Goal: Information Seeking & Learning: Compare options

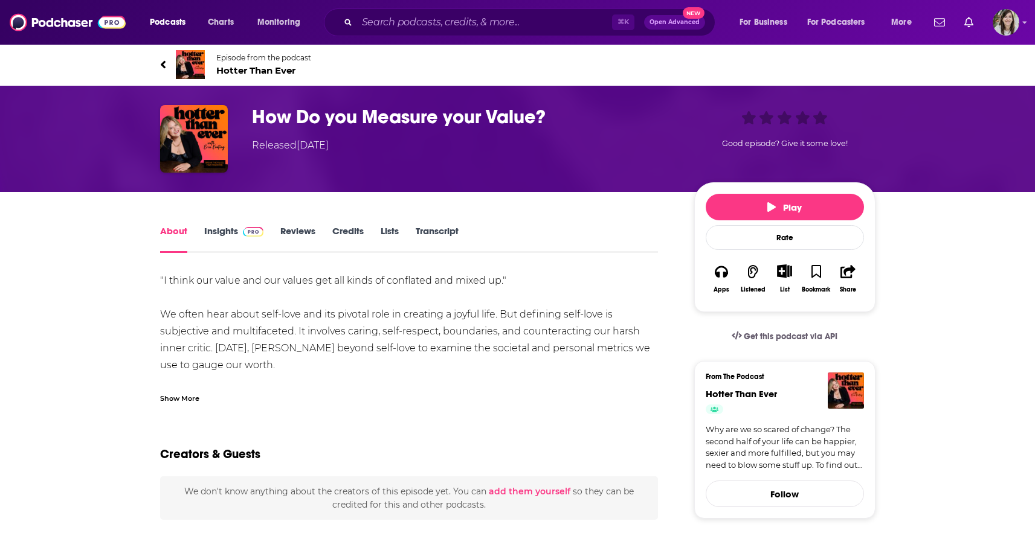
click at [163, 63] on icon at bounding box center [162, 64] width 5 height 8
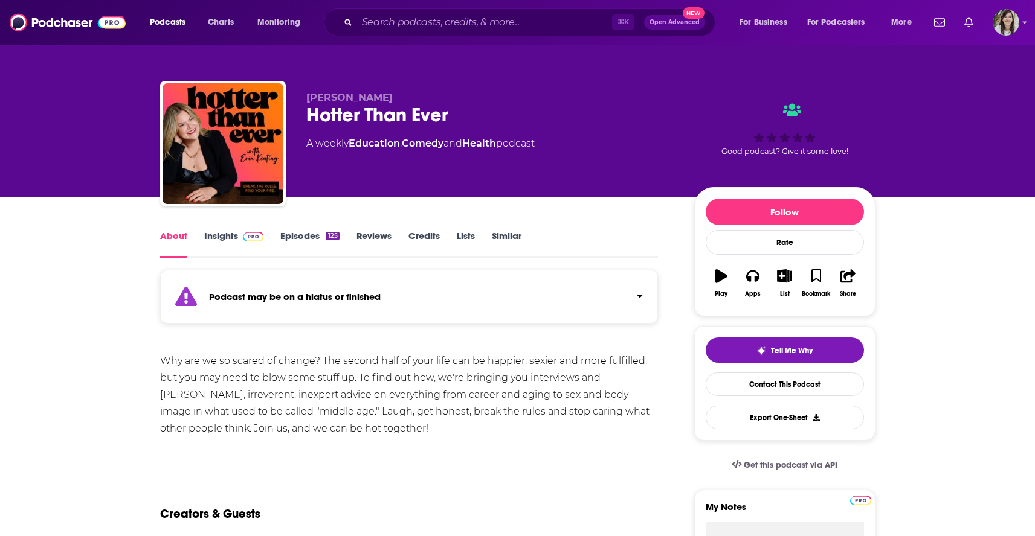
click at [512, 240] on link "Similar" at bounding box center [507, 244] width 30 height 28
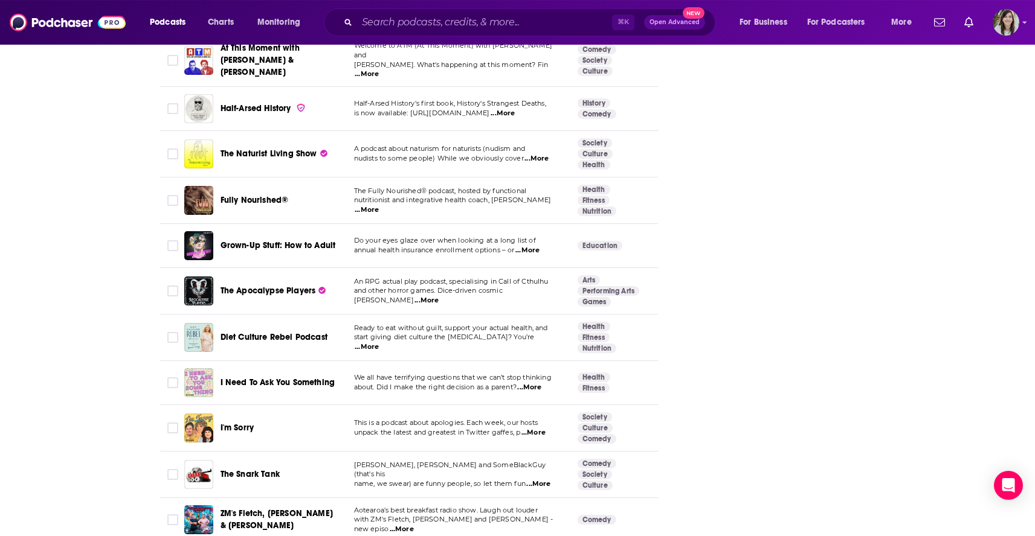
scroll to position [3342, 0]
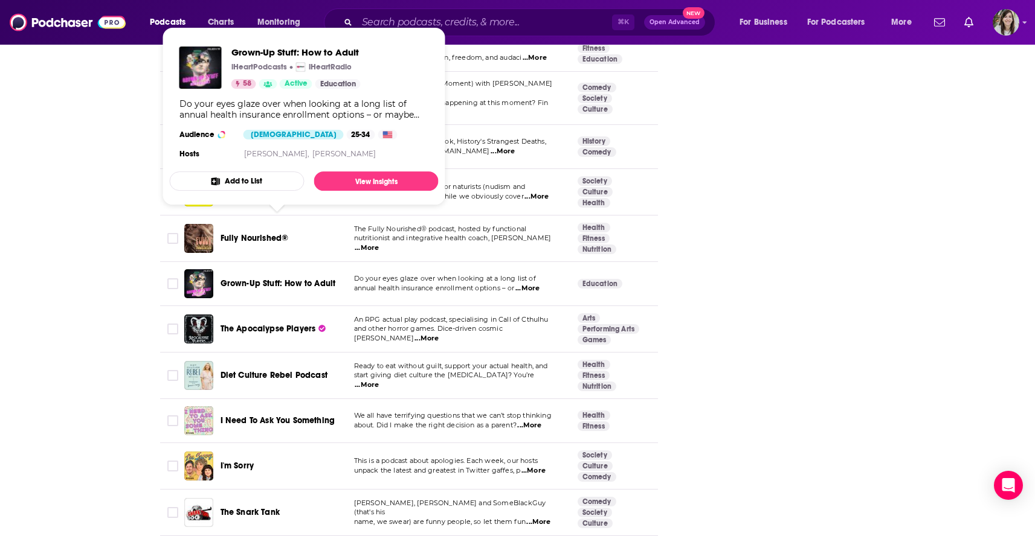
click at [260, 278] on span "Grown-Up Stuff: How to Adult" at bounding box center [278, 283] width 115 height 10
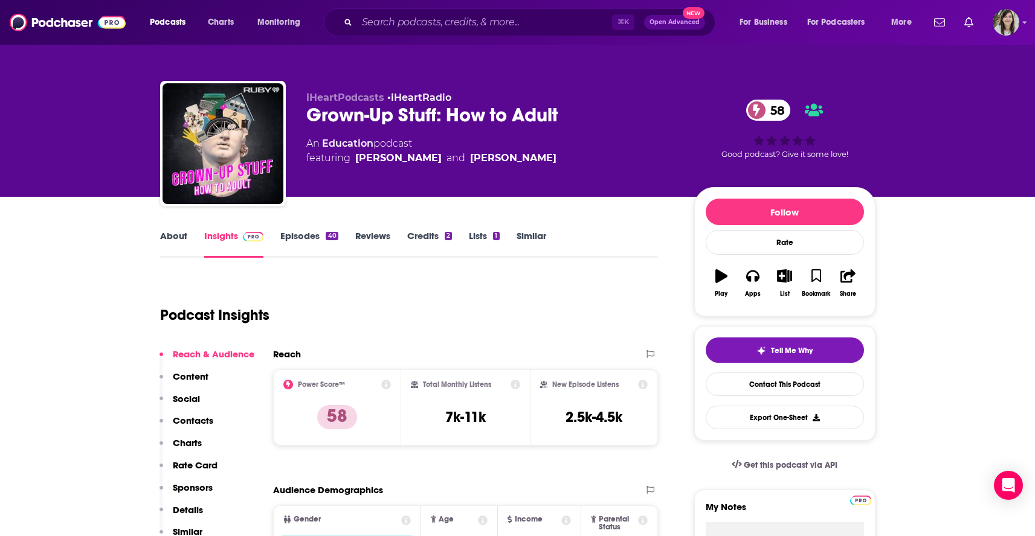
click at [178, 248] on link "About" at bounding box center [173, 244] width 27 height 28
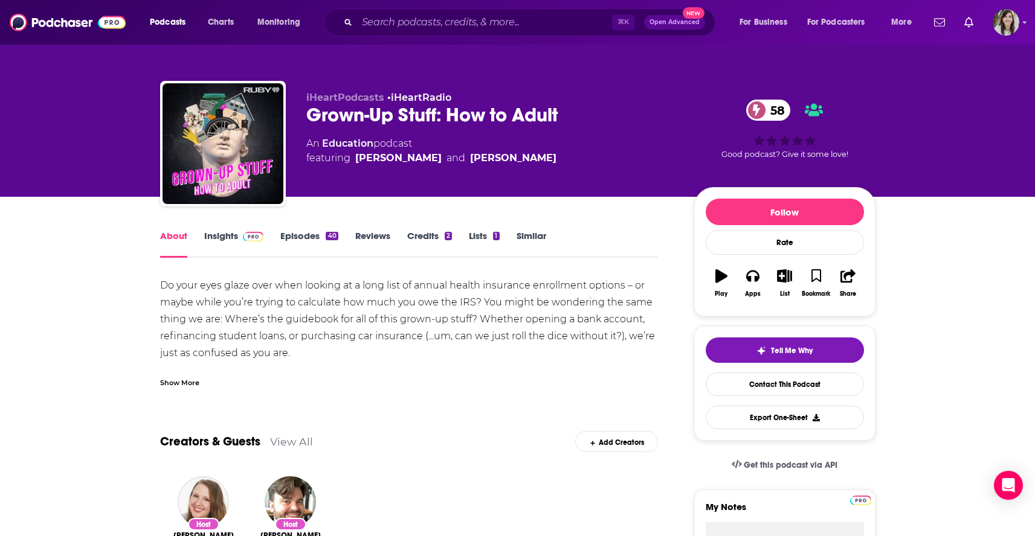
click at [300, 242] on link "Episodes 40" at bounding box center [308, 244] width 57 height 28
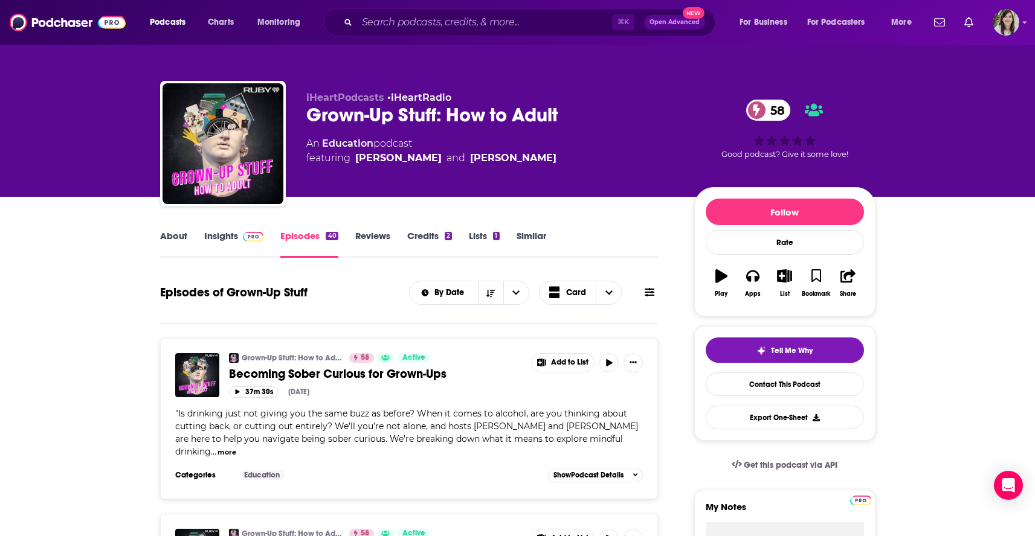
click at [537, 241] on link "Similar" at bounding box center [532, 244] width 30 height 28
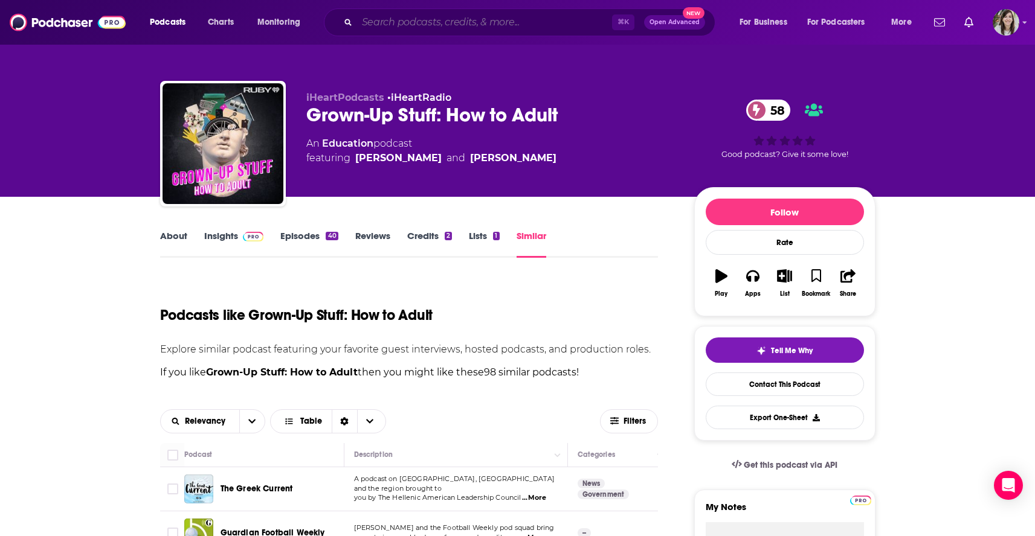
click at [443, 27] on input "Search podcasts, credits, & more..." at bounding box center [484, 22] width 255 height 19
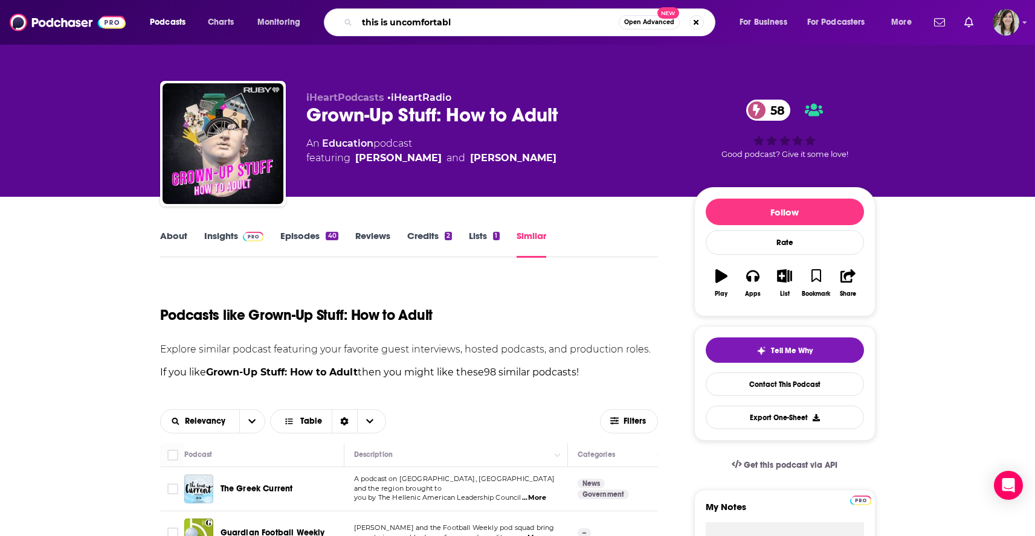
type input "this is uncomfortable"
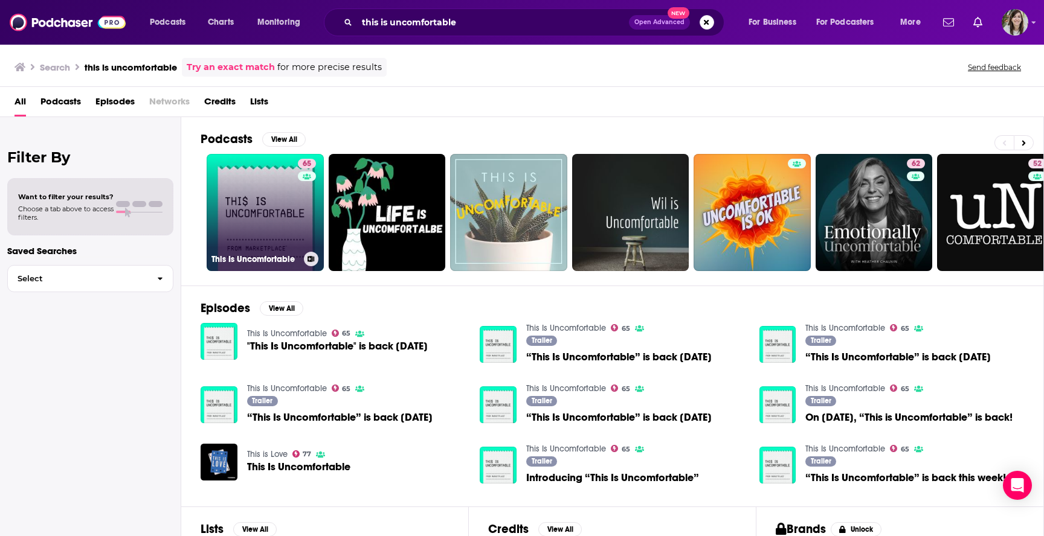
click at [256, 222] on link "65 This Is Uncomfortable" at bounding box center [265, 212] width 117 height 117
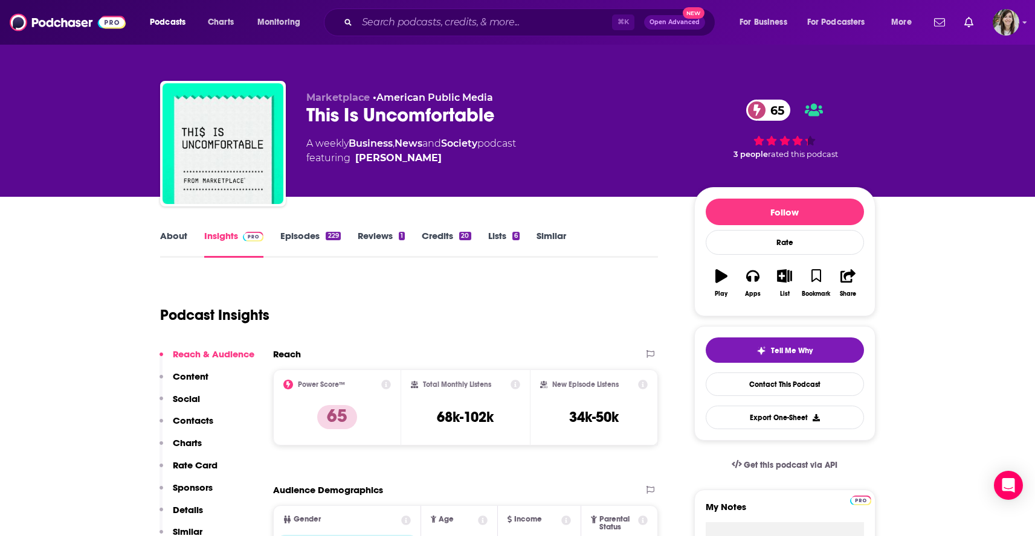
click at [305, 236] on link "Episodes 229" at bounding box center [310, 244] width 60 height 28
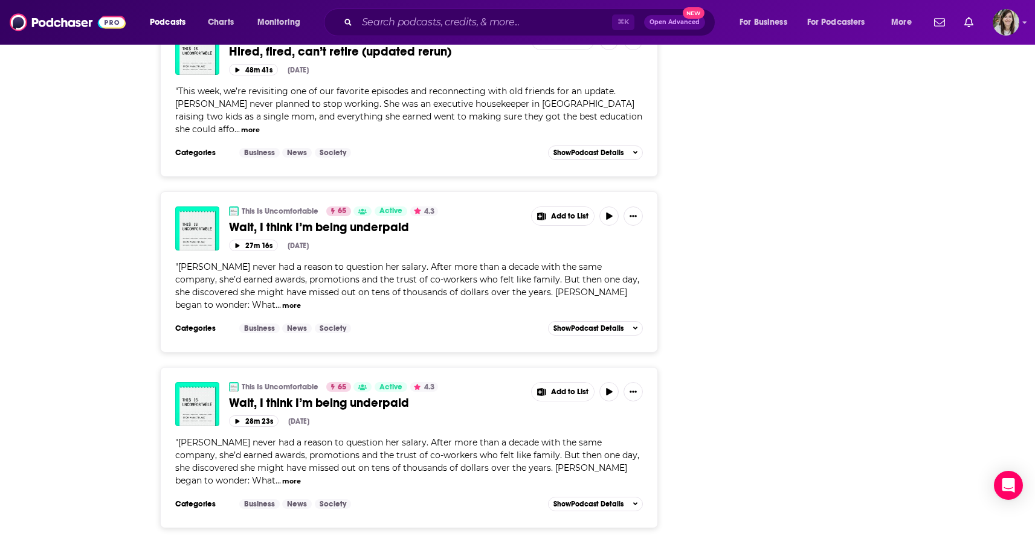
scroll to position [4316, 0]
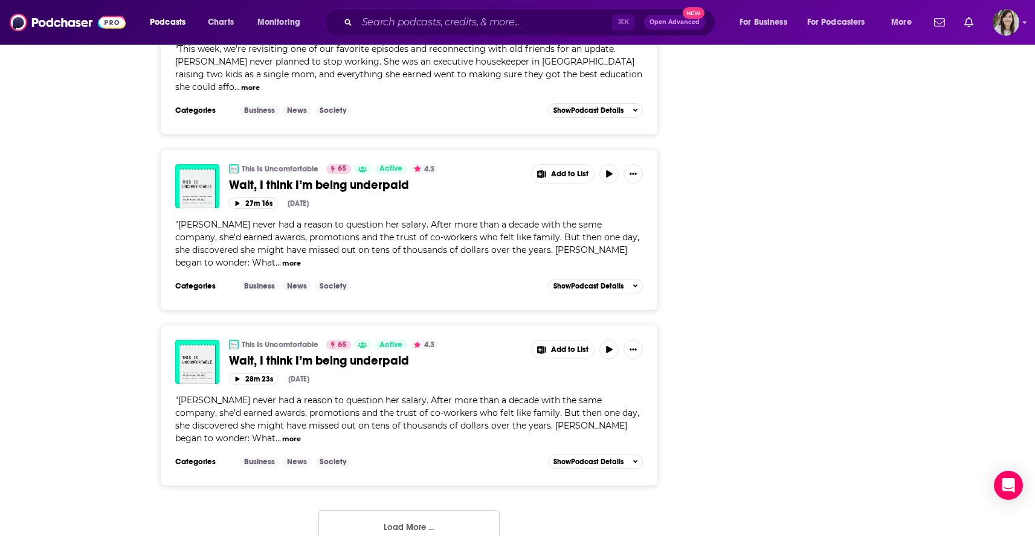
click at [342, 510] on button "Load More ..." at bounding box center [408, 526] width 181 height 33
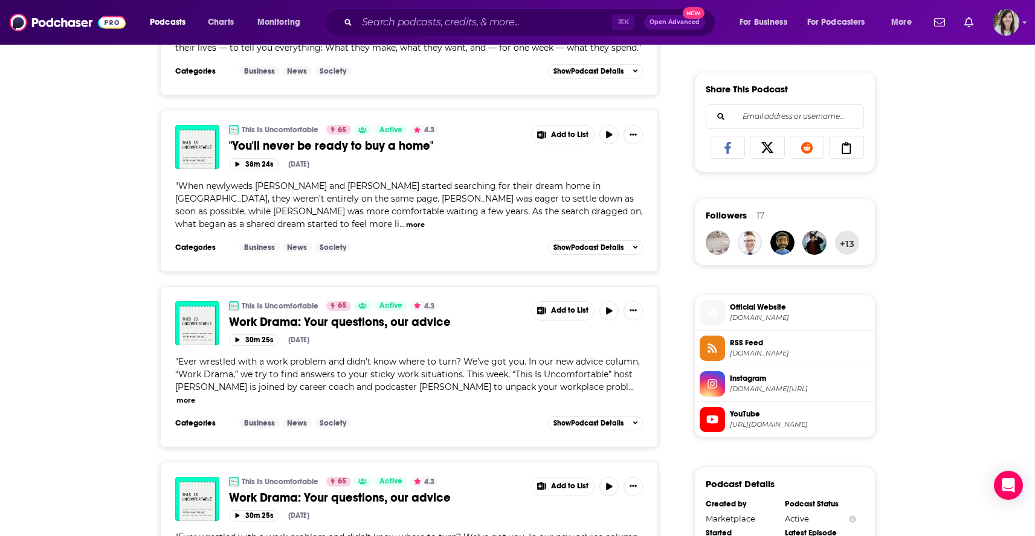
scroll to position [0, 0]
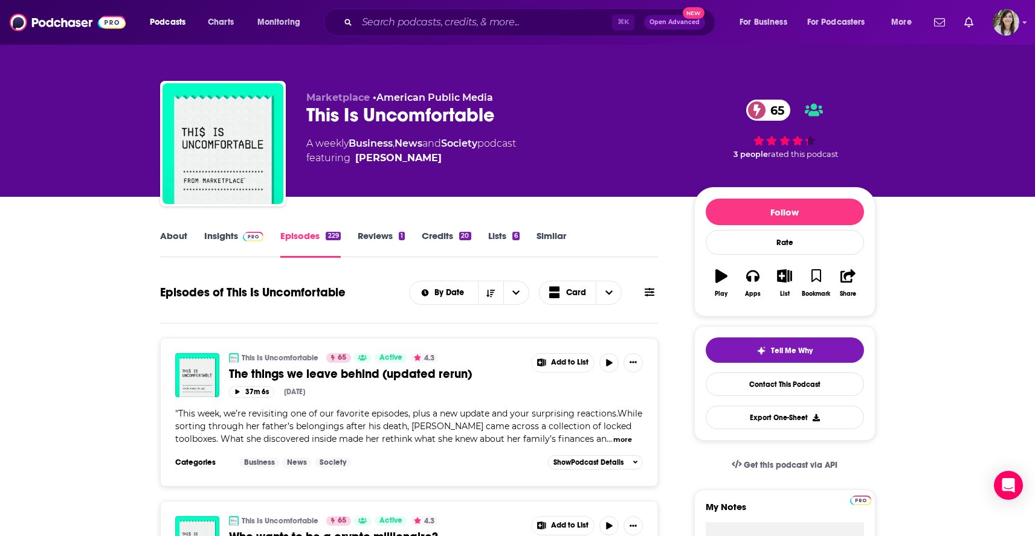
click at [555, 234] on link "Similar" at bounding box center [551, 244] width 30 height 28
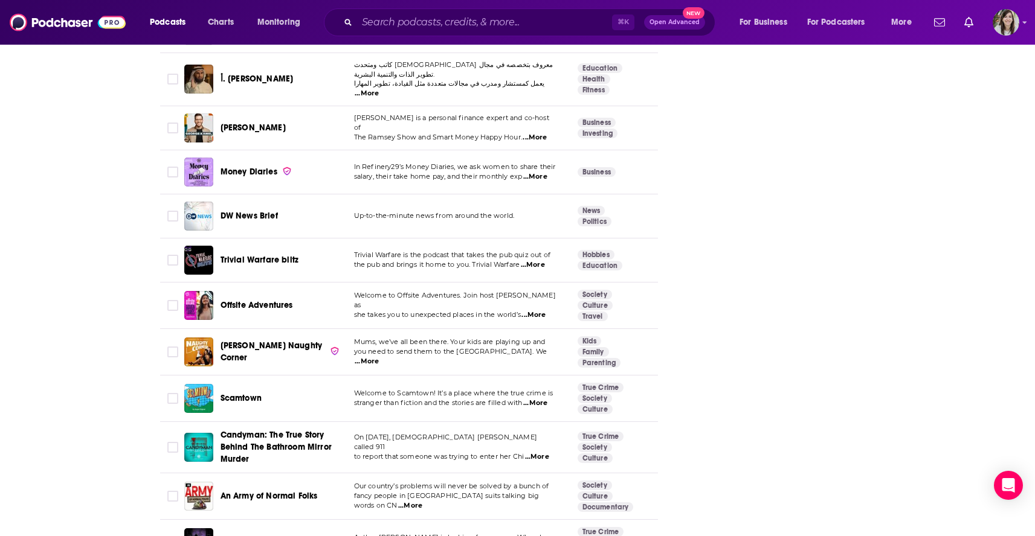
scroll to position [3079, 0]
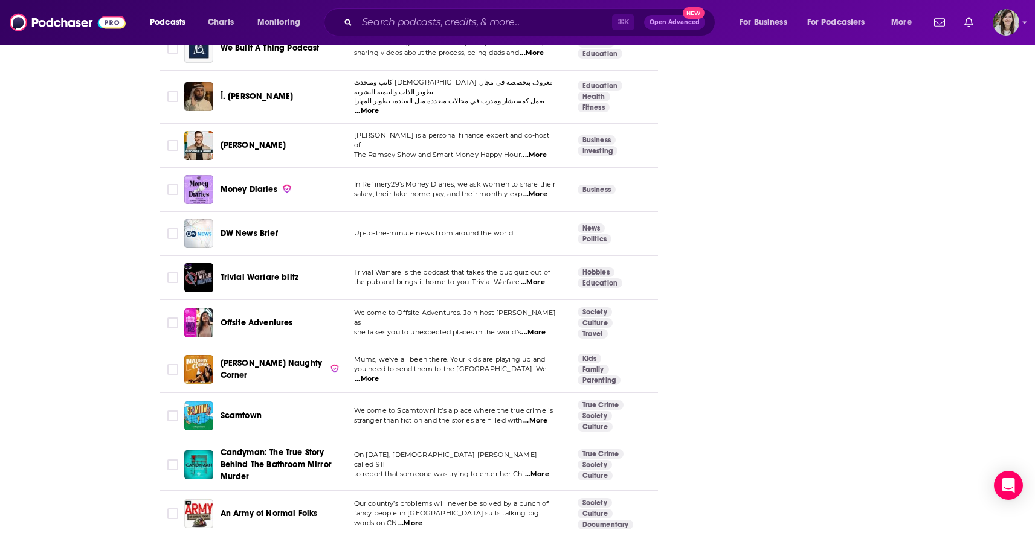
click at [231, 184] on span "Money Diaries" at bounding box center [249, 189] width 57 height 10
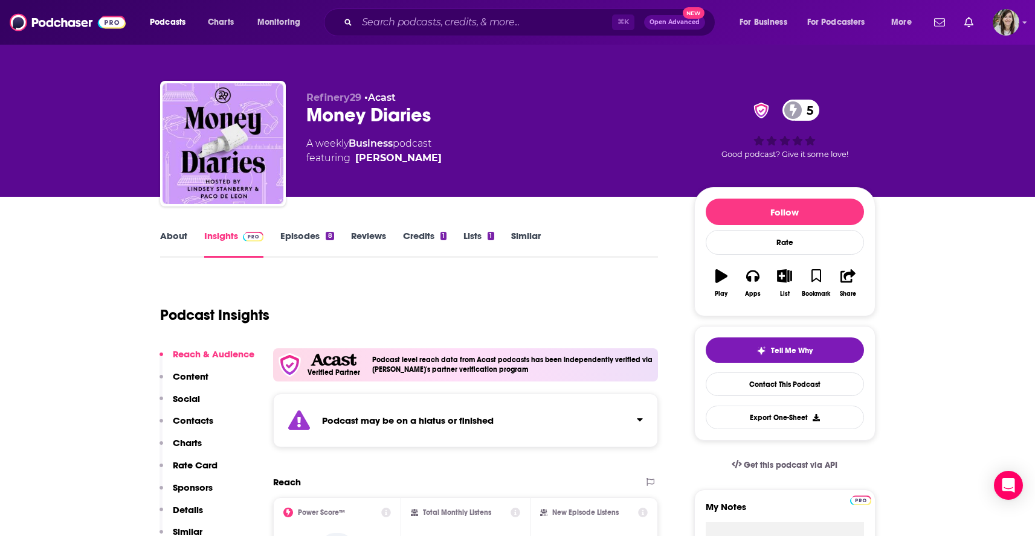
click at [304, 236] on link "Episodes 8" at bounding box center [306, 244] width 53 height 28
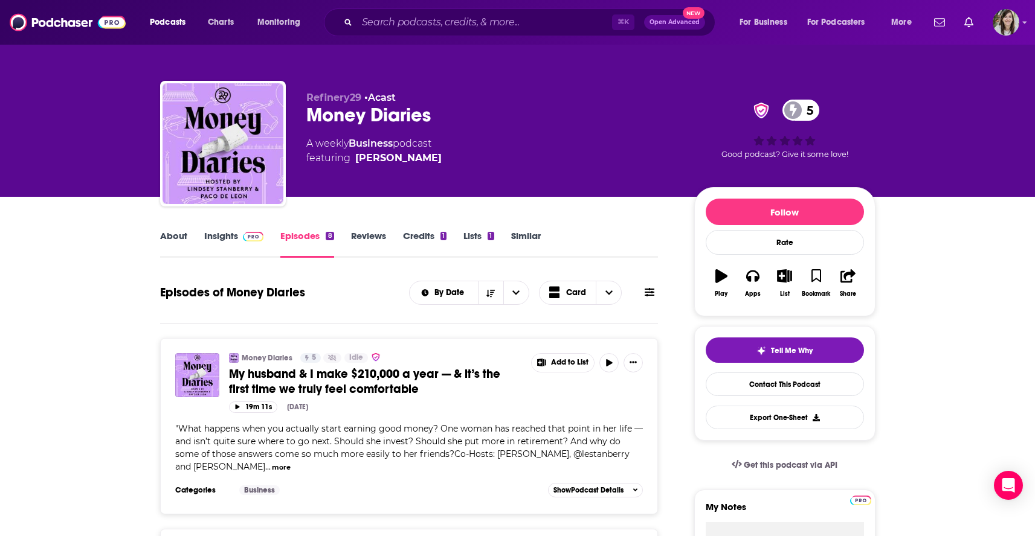
click at [526, 236] on link "Similar" at bounding box center [526, 244] width 30 height 28
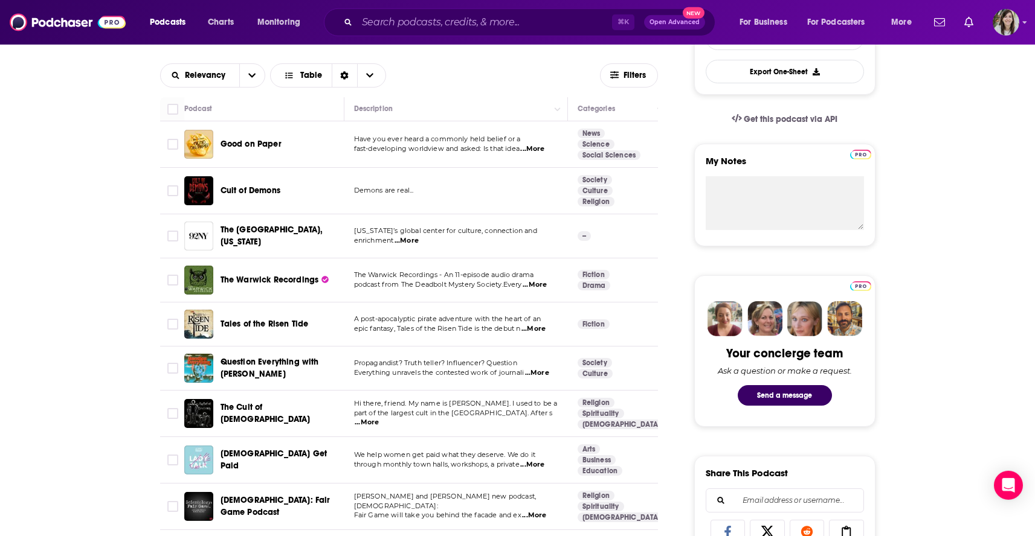
scroll to position [324, 0]
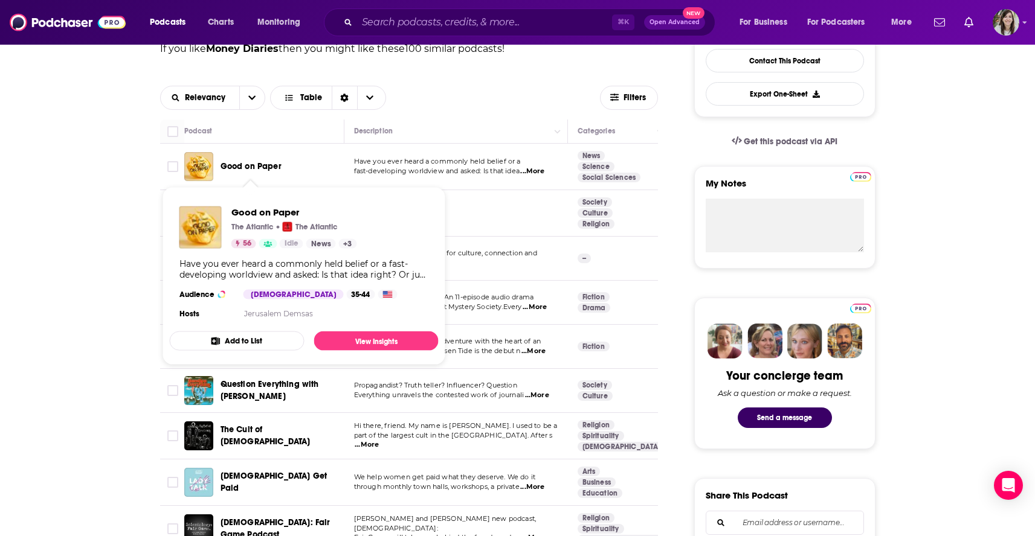
click at [246, 166] on span "Good on Paper" at bounding box center [251, 166] width 61 height 10
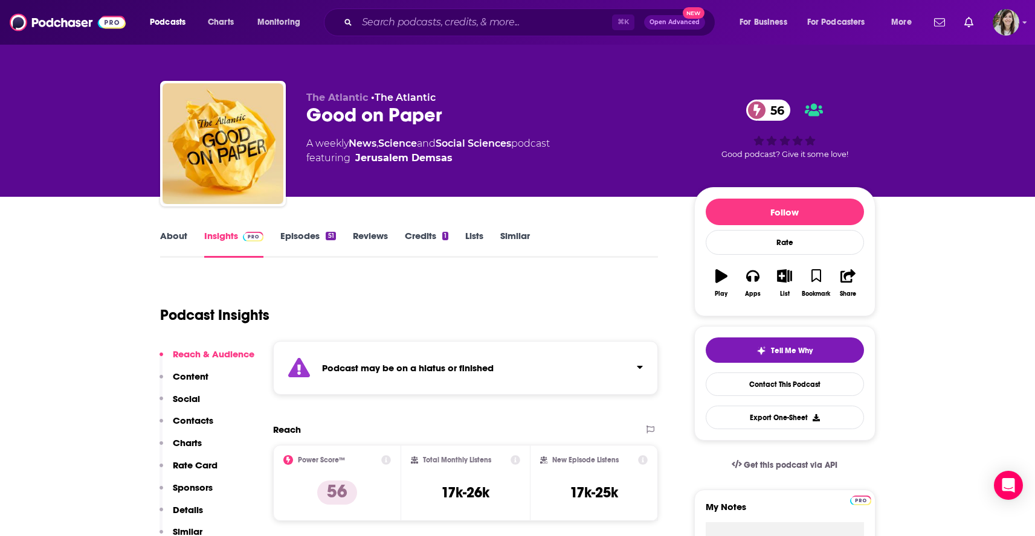
click at [505, 242] on link "Similar" at bounding box center [515, 244] width 30 height 28
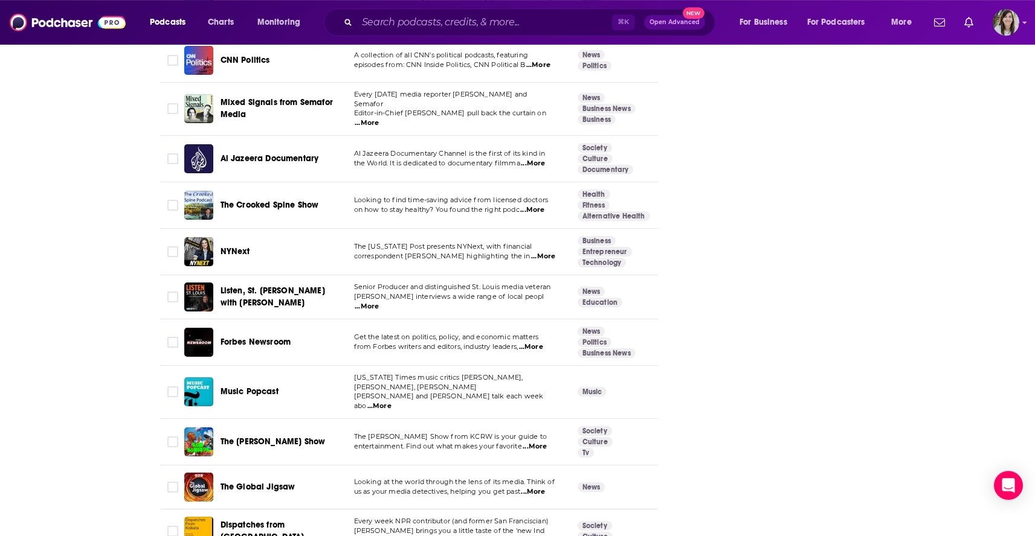
scroll to position [4265, 0]
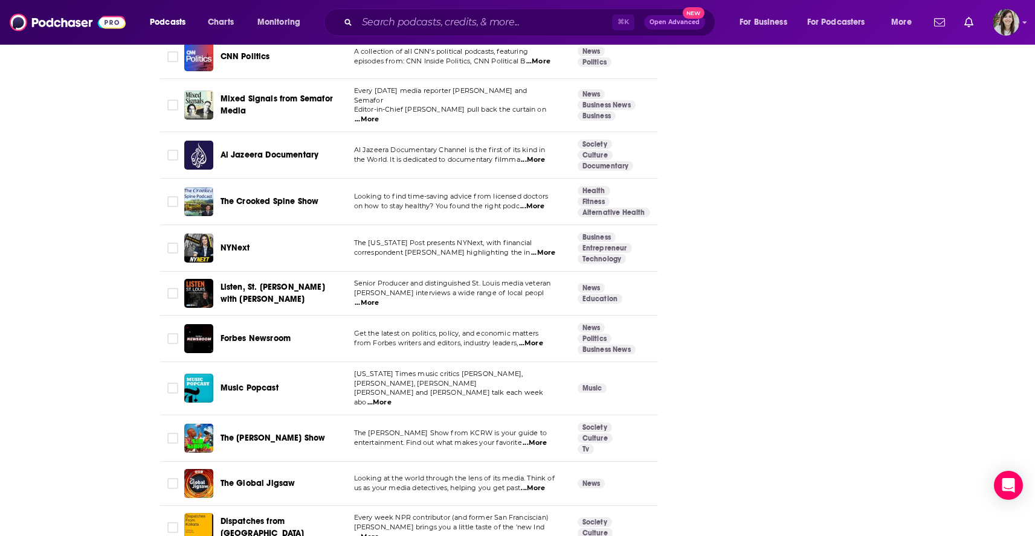
click at [230, 433] on span "The [PERSON_NAME] Show" at bounding box center [273, 438] width 105 height 10
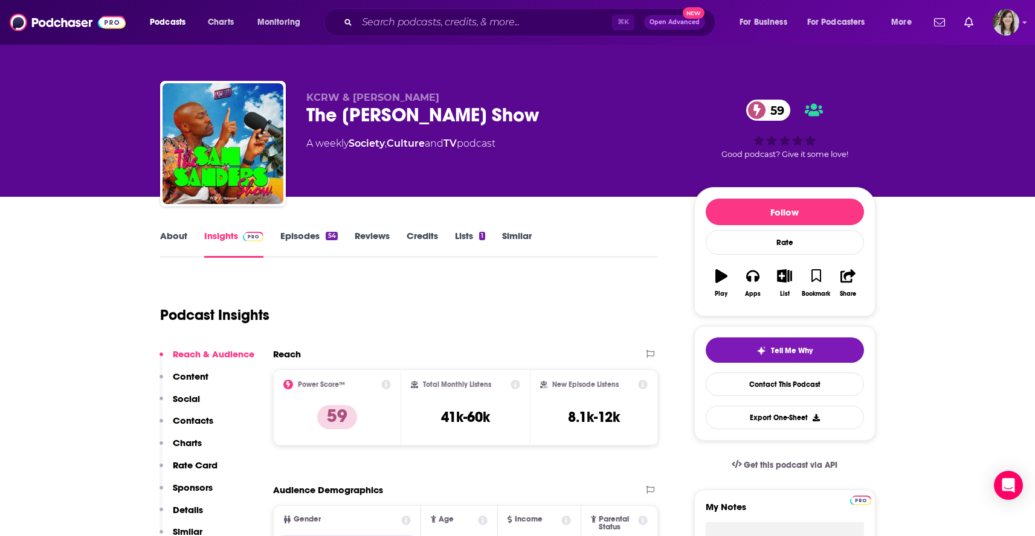
click at [515, 239] on link "Similar" at bounding box center [517, 244] width 30 height 28
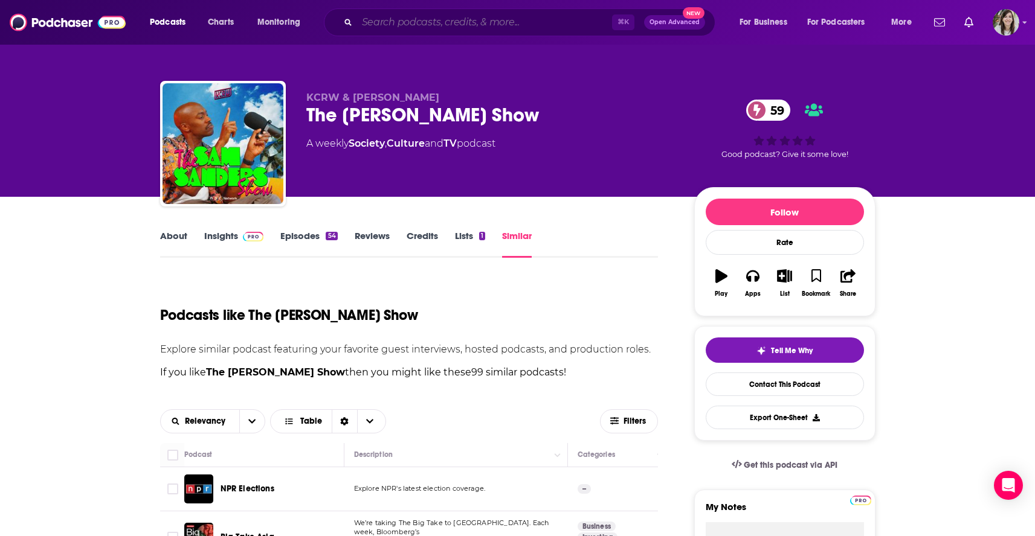
click at [460, 16] on input "Search podcasts, credits, & more..." at bounding box center [484, 22] width 255 height 19
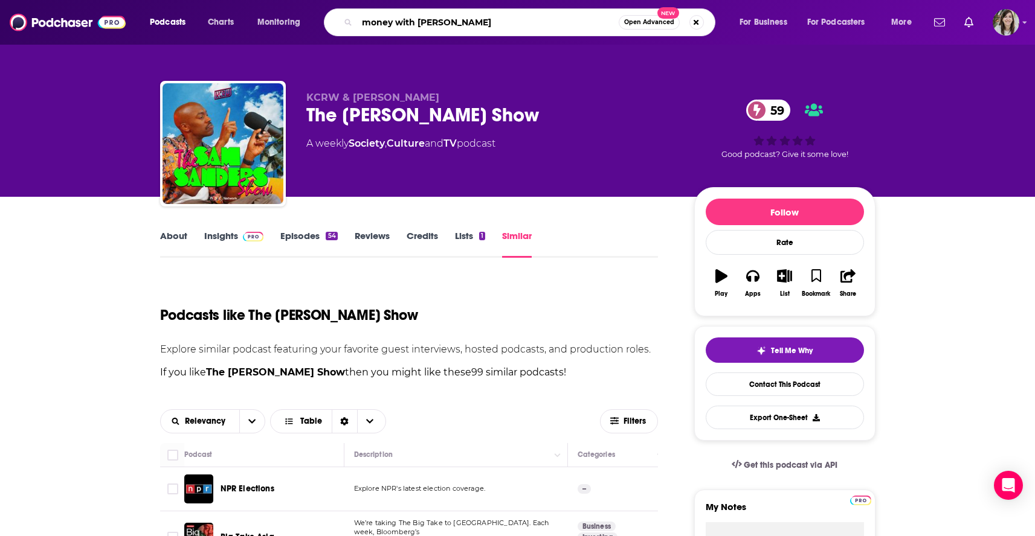
type input "money with [PERSON_NAME]"
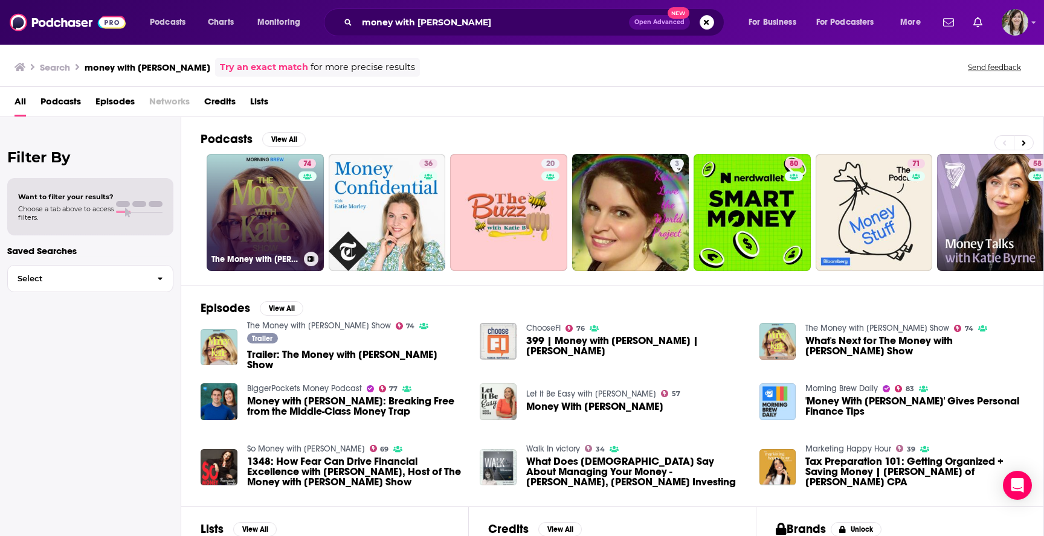
click at [253, 216] on link "74 The Money with [PERSON_NAME] Show" at bounding box center [265, 212] width 117 height 117
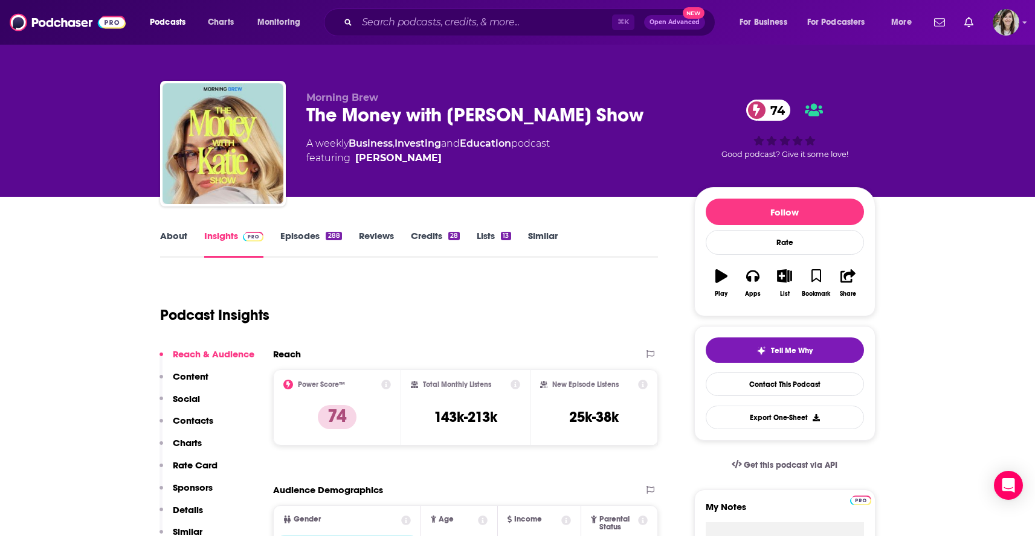
click at [550, 237] on link "Similar" at bounding box center [543, 244] width 30 height 28
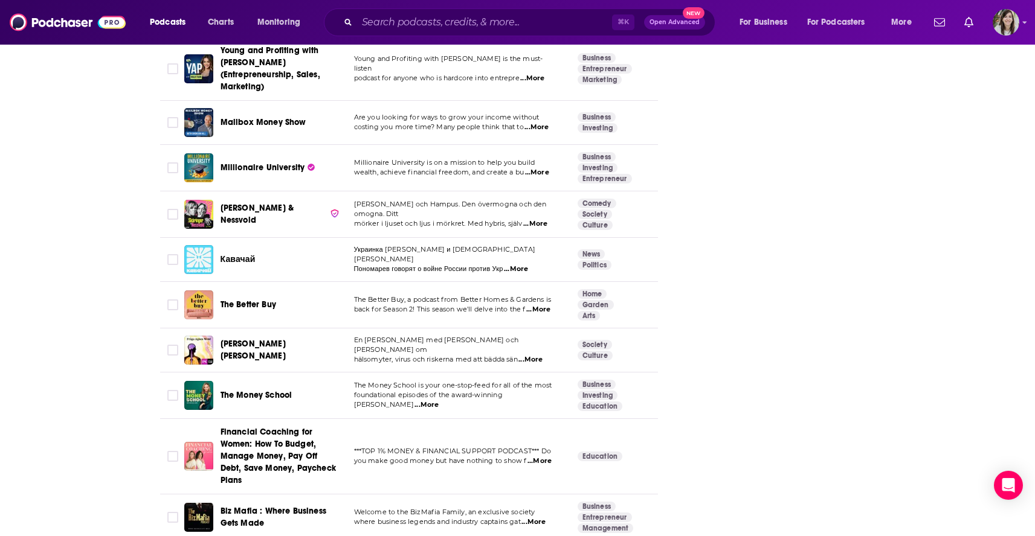
scroll to position [4383, 0]
